Goal: Find contact information: Find contact information

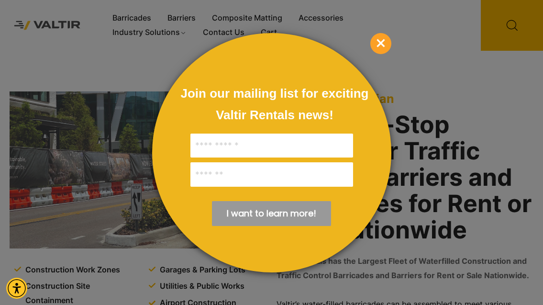
click at [383, 43] on span "×" at bounding box center [381, 43] width 21 height 21
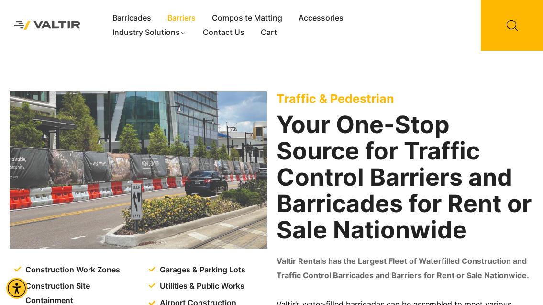
click at [183, 17] on link "Barriers" at bounding box center [181, 18] width 45 height 14
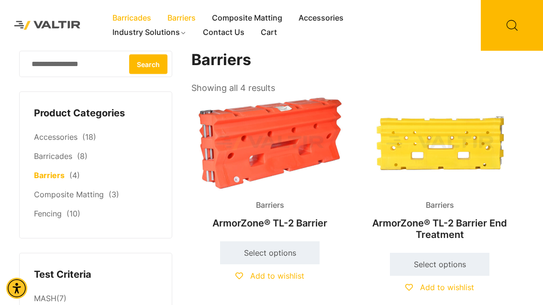
click at [129, 14] on link "Barricades" at bounding box center [131, 18] width 55 height 14
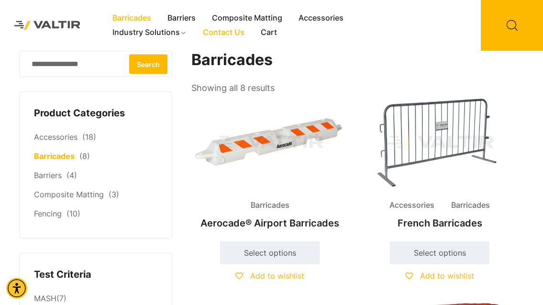
click at [226, 31] on link "Contact Us" at bounding box center [224, 32] width 58 height 14
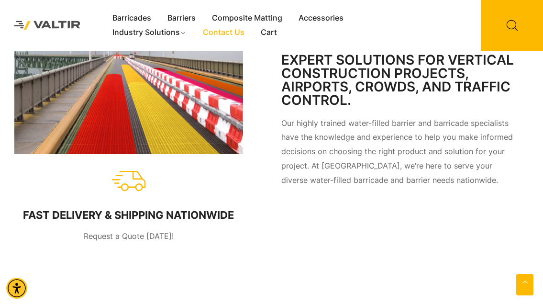
click at [128, 231] on span "Request a Quote Today!" at bounding box center [129, 236] width 90 height 10
click at [134, 209] on div "FAST DELIVERY & SHIPPING NATIONWIDE" at bounding box center [128, 215] width 211 height 12
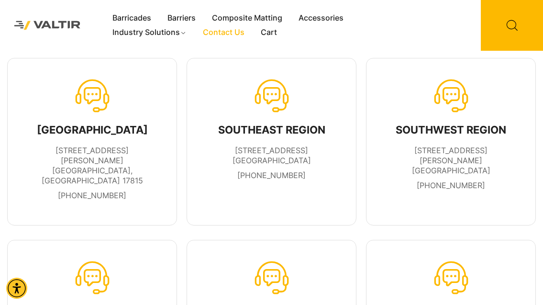
click at [67, 19] on img at bounding box center [47, 25] width 80 height 23
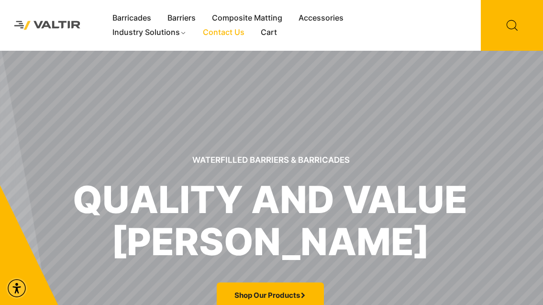
click at [225, 30] on link "Contact Us" at bounding box center [224, 32] width 58 height 14
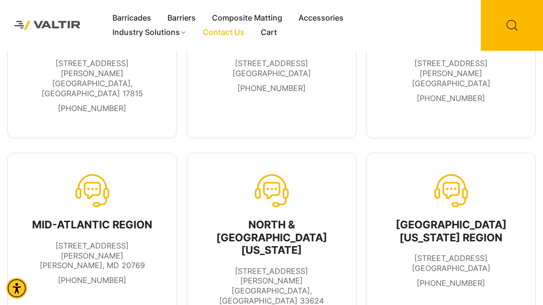
scroll to position [105, 0]
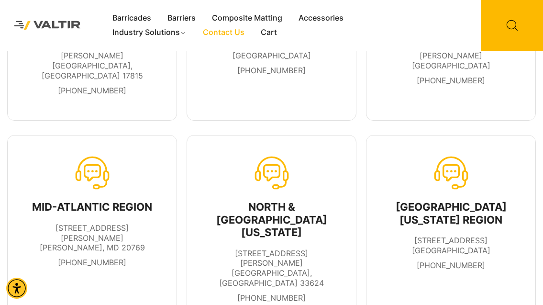
click at [352, 169] on div "NORTH & [GEOGRAPHIC_DATA][US_STATE] [STREET_ADDRESS][PERSON_NAME] [PHONE_NUMBER]" at bounding box center [272, 231] width 170 height 193
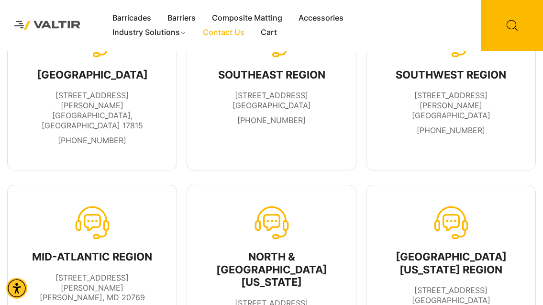
scroll to position [53, 0]
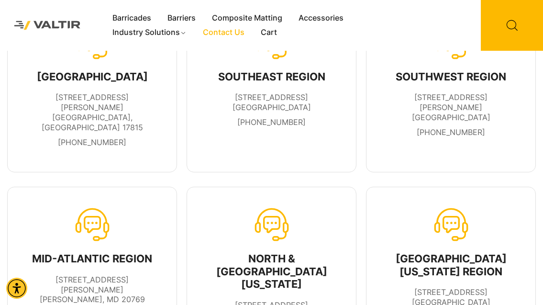
click at [426, 79] on div "SOUTHWEST REGION" at bounding box center [451, 76] width 129 height 12
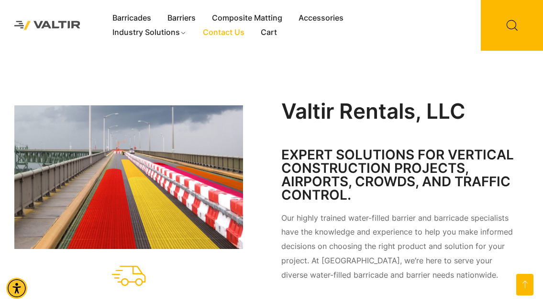
scroll to position [385, 0]
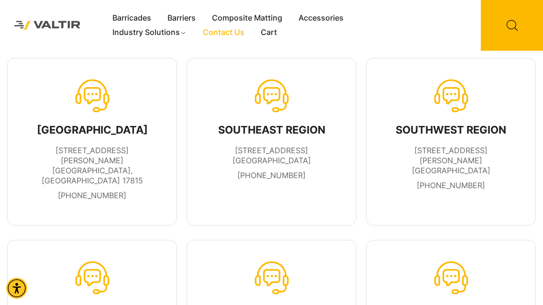
scroll to position [0, 0]
